Goal: Transaction & Acquisition: Purchase product/service

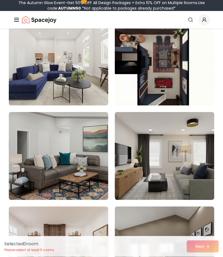
scroll to position [178, 0]
click at [72, 95] on img at bounding box center [58, 62] width 99 height 88
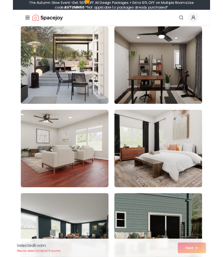
scroll to position [542, 0]
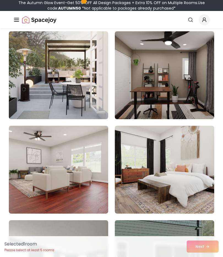
click at [82, 103] on img at bounding box center [58, 75] width 99 height 88
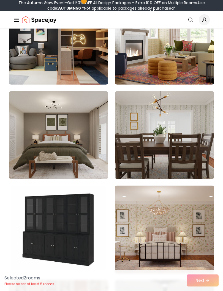
scroll to position [1050, 0]
click at [42, 159] on img at bounding box center [58, 135] width 99 height 88
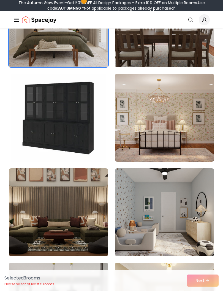
scroll to position [1163, 0]
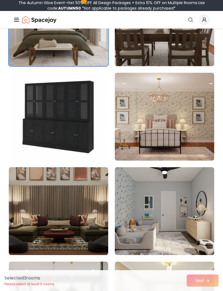
click at [43, 212] on img at bounding box center [58, 211] width 99 height 88
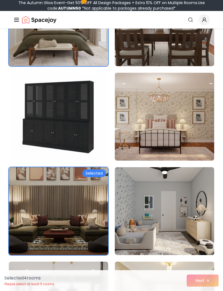
click at [186, 208] on img at bounding box center [164, 211] width 99 height 88
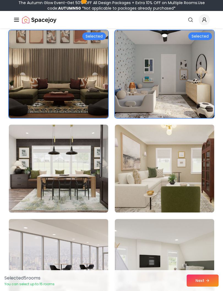
click at [45, 190] on img at bounding box center [58, 169] width 99 height 88
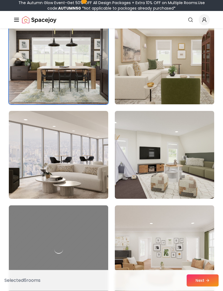
scroll to position [1408, 0]
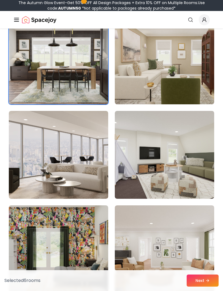
click at [207, 277] on button "Next" at bounding box center [202, 281] width 32 height 12
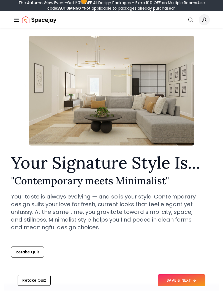
scroll to position [18, 0]
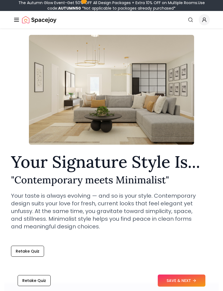
click at [194, 281] on icon at bounding box center [194, 281] width 2 height 0
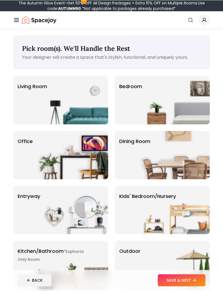
scroll to position [0, 0]
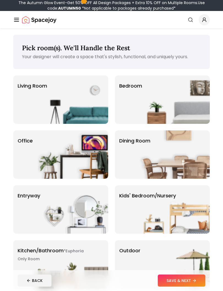
click at [33, 104] on div "Living Room" at bounding box center [60, 100] width 95 height 48
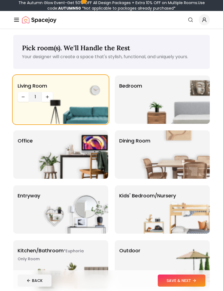
click at [192, 257] on button "SAVE & NEXT" at bounding box center [181, 281] width 48 height 12
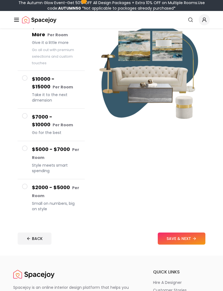
scroll to position [68, 0]
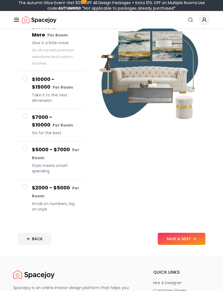
click at [26, 234] on button "BACK" at bounding box center [35, 239] width 34 height 12
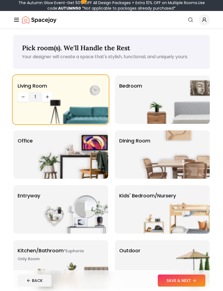
click at [37, 113] on div "Living Room 1" at bounding box center [60, 100] width 95 height 48
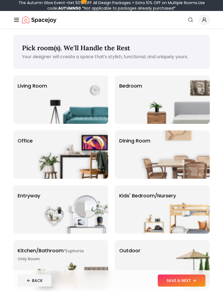
click at [39, 119] on img at bounding box center [73, 100] width 70 height 48
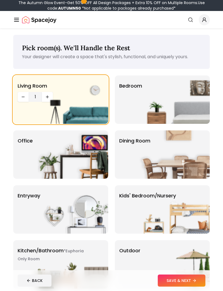
click at [184, 118] on img at bounding box center [174, 100] width 70 height 48
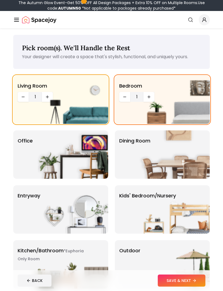
click at [150, 97] on img at bounding box center [174, 100] width 70 height 48
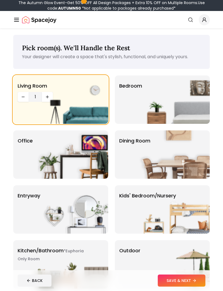
click at [167, 103] on img at bounding box center [174, 100] width 70 height 48
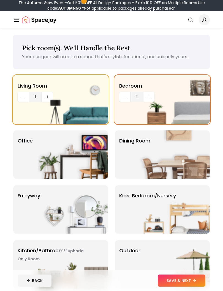
click at [151, 97] on img at bounding box center [174, 100] width 70 height 48
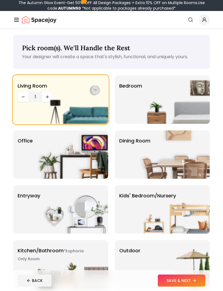
click at [156, 98] on img at bounding box center [174, 100] width 70 height 48
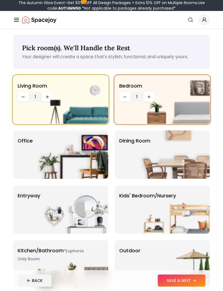
click at [124, 98] on icon "Decrease quantity" at bounding box center [124, 97] width 4 height 4
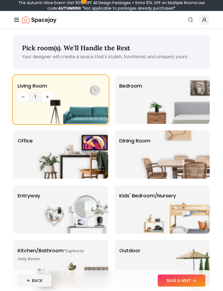
click at [149, 103] on img at bounding box center [174, 100] width 70 height 48
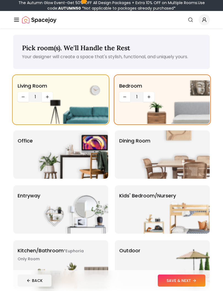
click at [150, 97] on img at bounding box center [174, 100] width 70 height 48
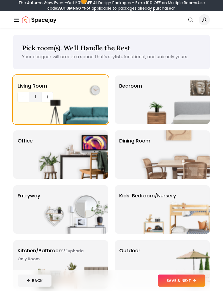
click at [150, 97] on img at bounding box center [174, 100] width 70 height 48
click at [160, 112] on img at bounding box center [174, 100] width 70 height 48
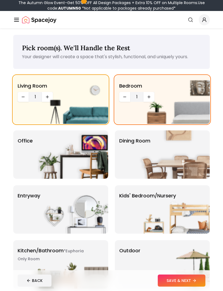
click at [149, 97] on img at bounding box center [174, 100] width 70 height 48
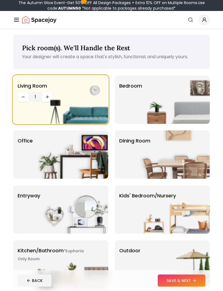
click at [165, 97] on img at bounding box center [174, 100] width 70 height 48
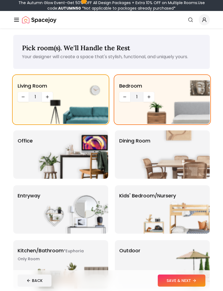
click at [148, 95] on img at bounding box center [174, 100] width 70 height 48
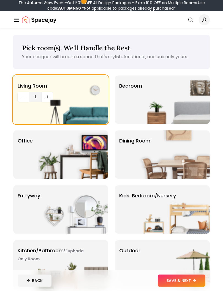
click at [157, 99] on img at bounding box center [174, 100] width 70 height 48
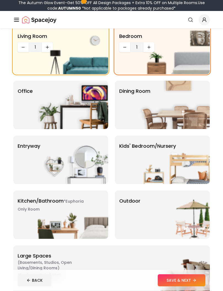
scroll to position [50, 0]
click at [194, 107] on img at bounding box center [174, 105] width 70 height 48
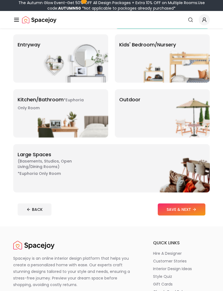
scroll to position [151, 0]
click at [87, 111] on img at bounding box center [73, 113] width 70 height 48
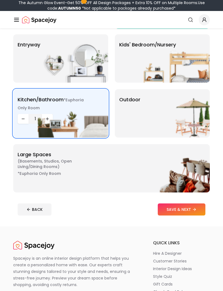
click at [173, 116] on img at bounding box center [174, 113] width 70 height 48
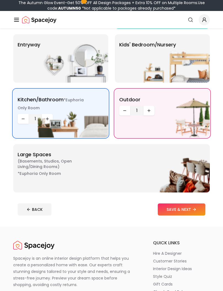
click at [191, 64] on img at bounding box center [174, 58] width 70 height 48
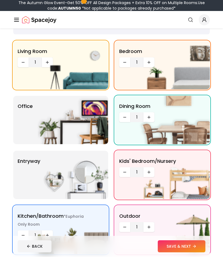
scroll to position [35, 0]
click at [189, 245] on button "SAVE & NEXT" at bounding box center [181, 247] width 48 height 12
